Goal: Information Seeking & Learning: Learn about a topic

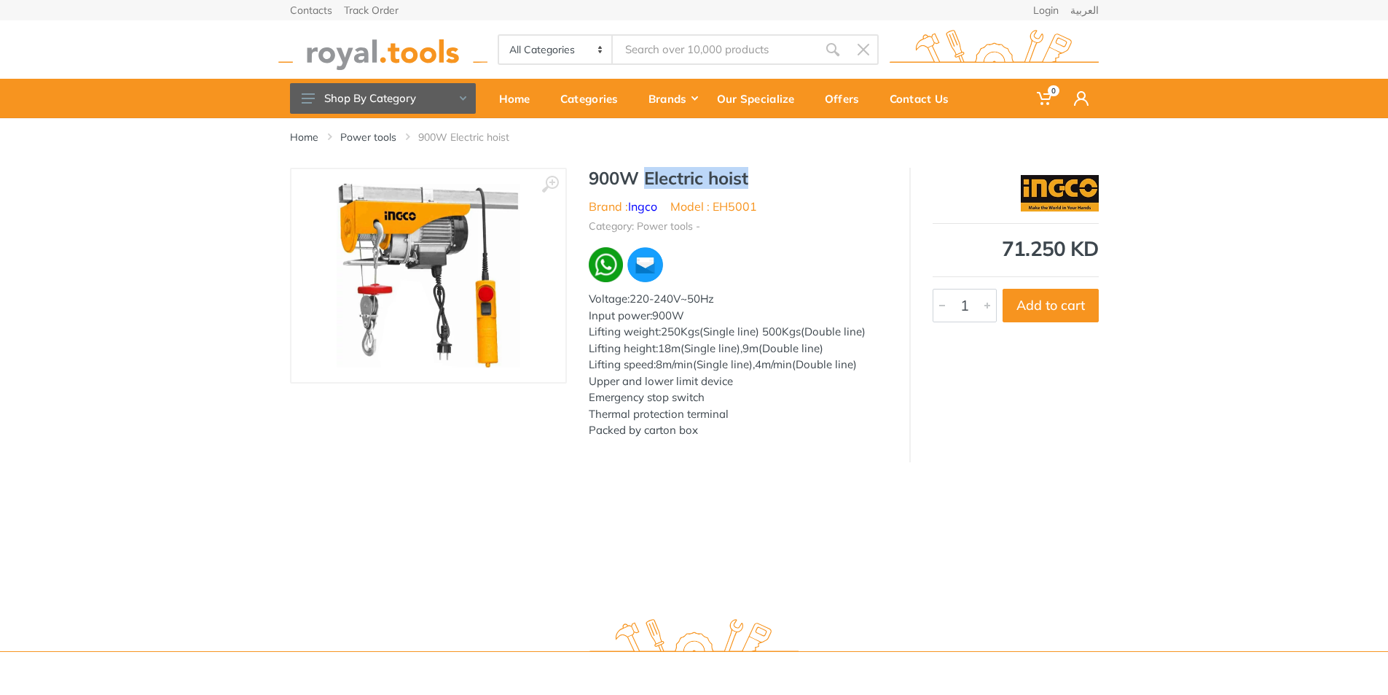
drag, startPoint x: 644, startPoint y: 177, endPoint x: 773, endPoint y: 176, distance: 129.0
click at [773, 176] on h1 "900W Electric hoist" at bounding box center [738, 178] width 299 height 21
copy h1 "Electric hoist"
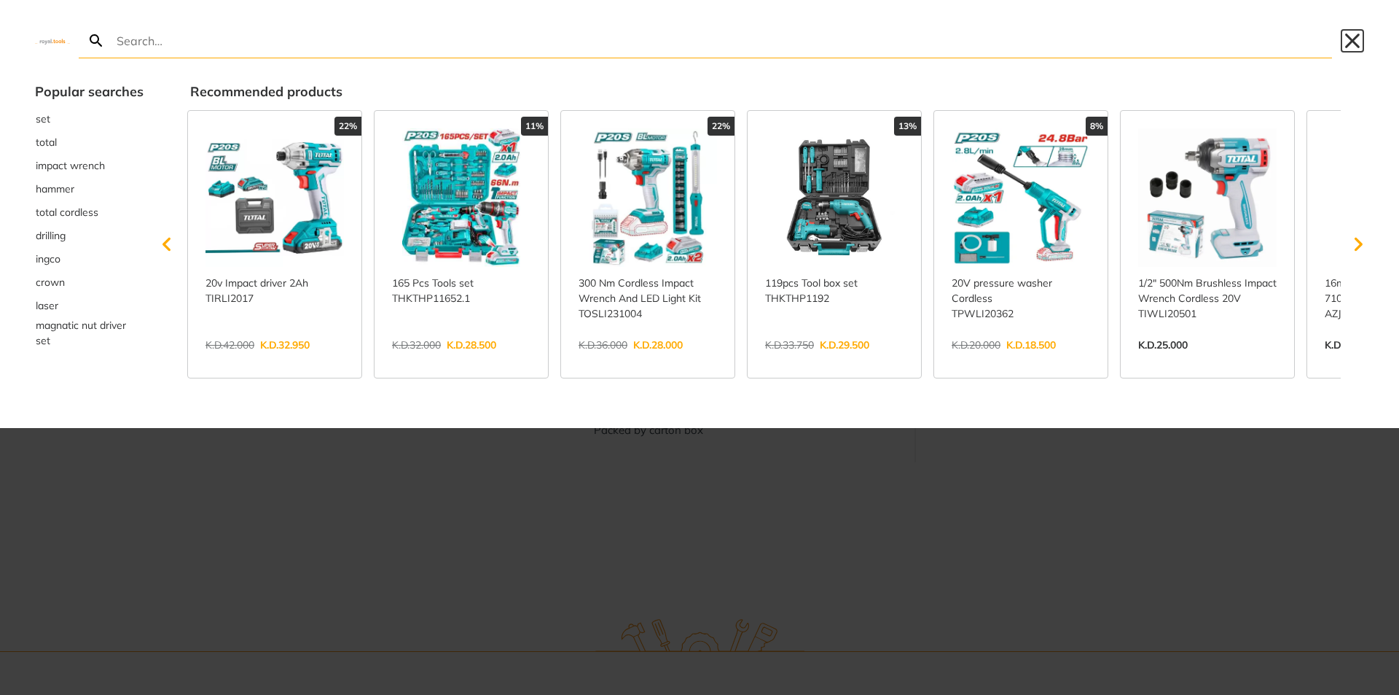
drag, startPoint x: 696, startPoint y: 55, endPoint x: 1351, endPoint y: 36, distance: 655.4
click at [1351, 36] on button "Close" at bounding box center [1352, 40] width 23 height 23
type input "Electric hoist"
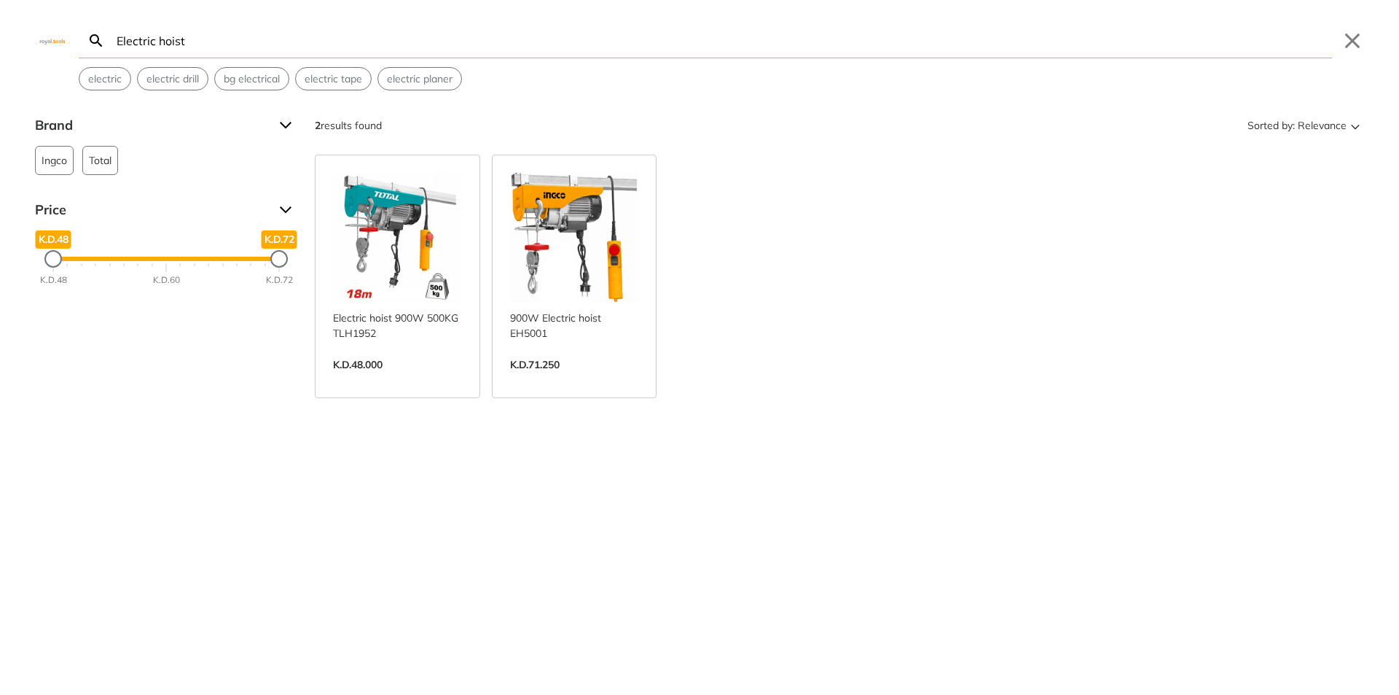
click at [396, 380] on link "View more →" at bounding box center [397, 380] width 129 height 0
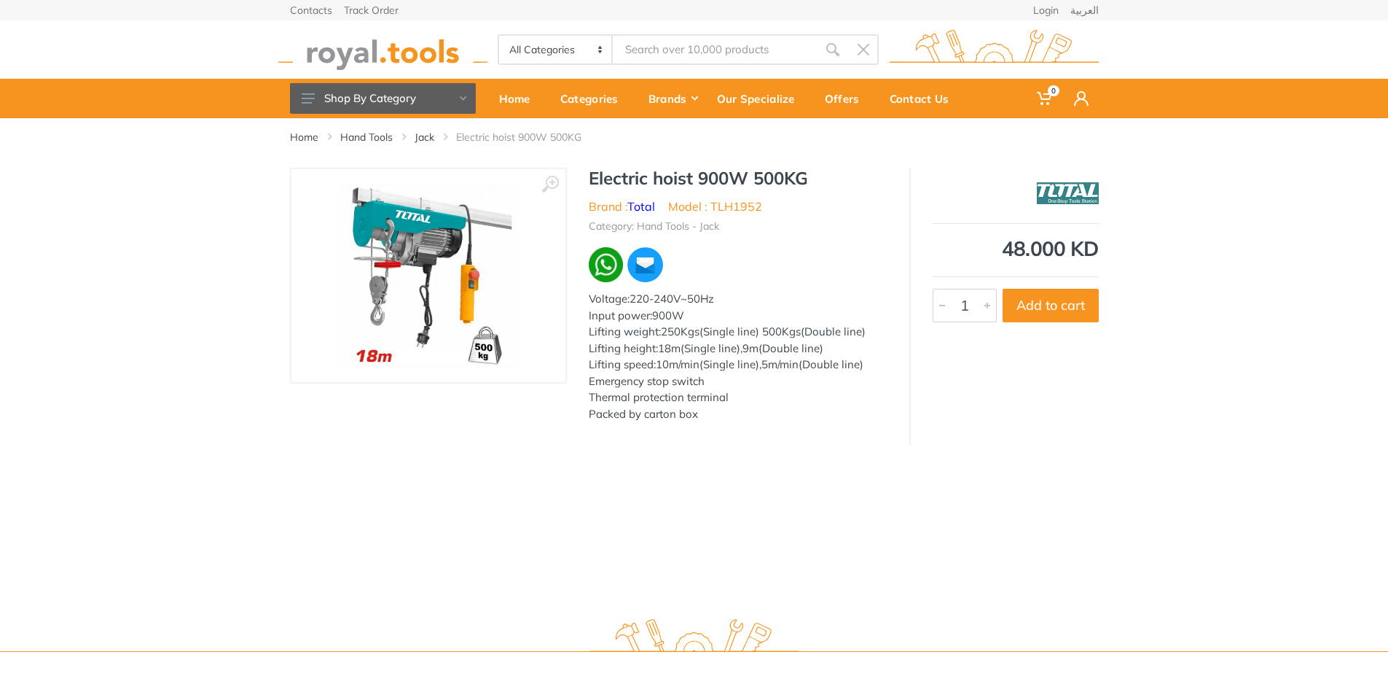
click at [396, 224] on img at bounding box center [429, 276] width 184 height 184
